Goal: Register for event/course

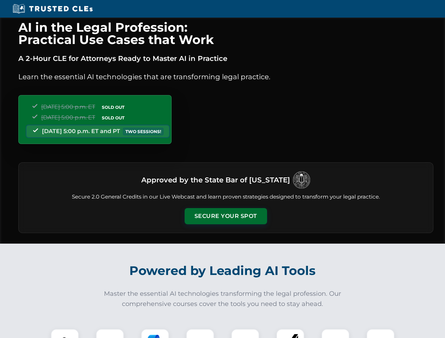
click at [225, 216] on button "Secure Your Spot" at bounding box center [226, 216] width 82 height 16
click at [65, 334] on img at bounding box center [65, 343] width 20 height 20
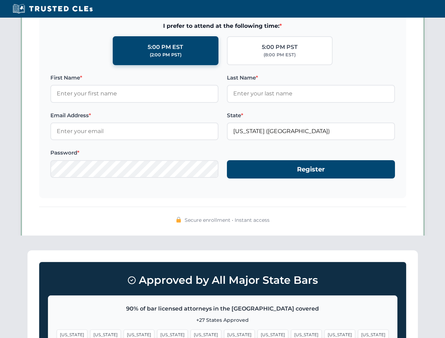
click at [257, 334] on span "[US_STATE]" at bounding box center [272, 335] width 31 height 10
click at [324, 334] on span "[US_STATE]" at bounding box center [339, 335] width 31 height 10
